Goal: Find specific page/section: Find specific page/section

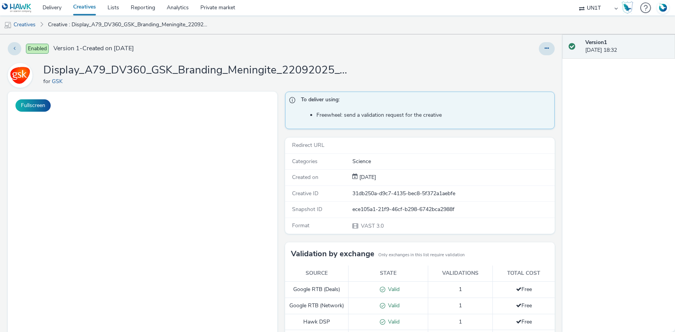
select select "dd3fb4f6-b550-43f6-8f67-b78d09d23a96"
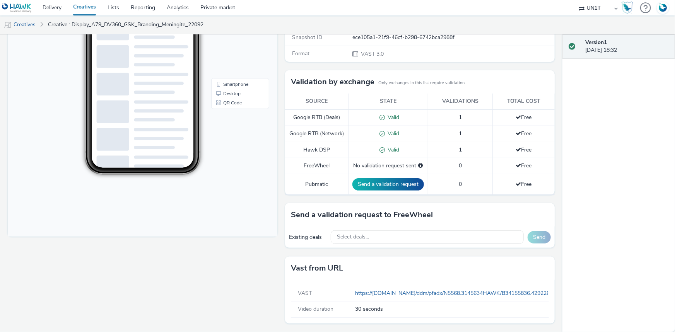
scroll to position [179, 0]
click at [86, 23] on link "Creative : Display_A79_DV360_GSK_Branding_Meningite_22092025_OPEN_16x9_30s_Pare…" at bounding box center [128, 24] width 169 height 19
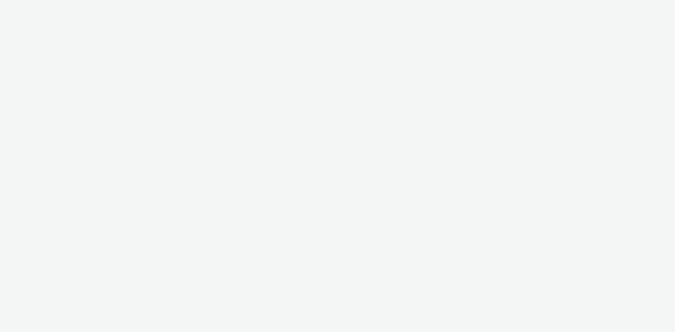
select select "dd3fb4f6-b550-43f6-8f67-b78d09d23a96"
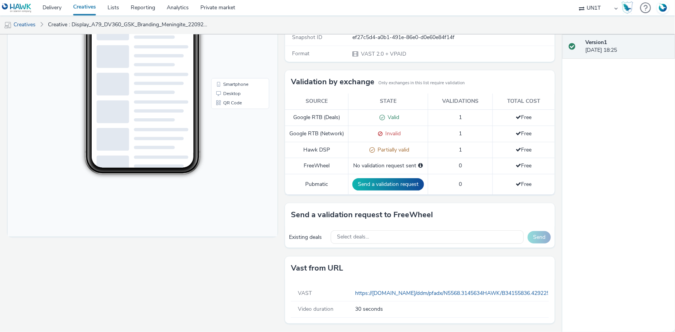
scroll to position [179, 0]
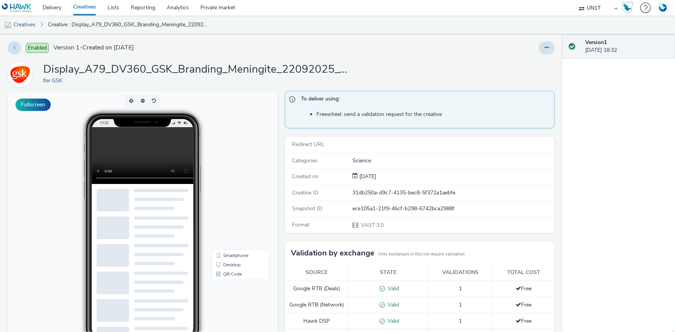
scroll to position [0, 0]
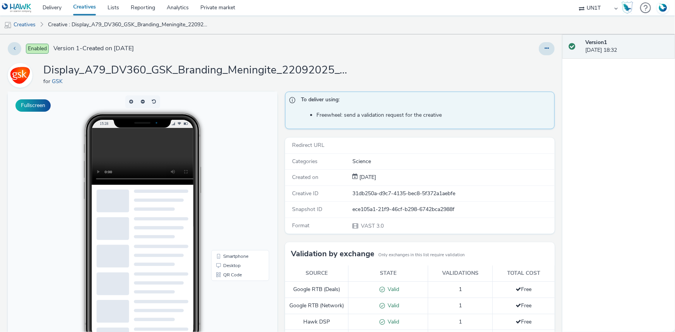
click at [592, 10] on select "ABI Media Ad4Health Adevinta ADITIKS Adops Agence79 AllMatik AMnet FR Amplifi F…" at bounding box center [598, 7] width 46 height 15
select select "f4205e5d-bd10-4da0-b716-125865d7aa0a"
click at [575, 0] on select "ABI Media Ad4Health Adevinta ADITIKS Adops Agence79 AllMatik AMnet FR Amplifi F…" at bounding box center [598, 7] width 46 height 15
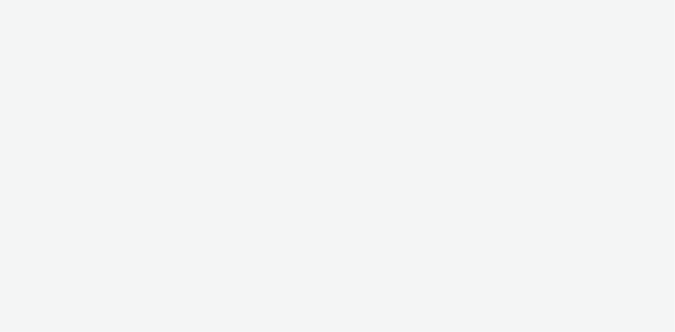
select select "f4205e5d-bd10-4da0-b716-125865d7aa0a"
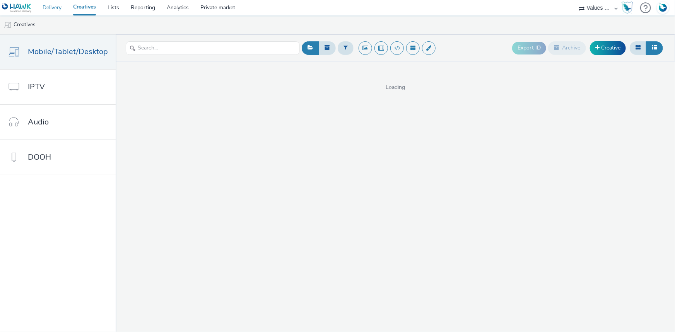
click at [53, 8] on link "Delivery" at bounding box center [52, 7] width 31 height 15
